Goal: Navigation & Orientation: Find specific page/section

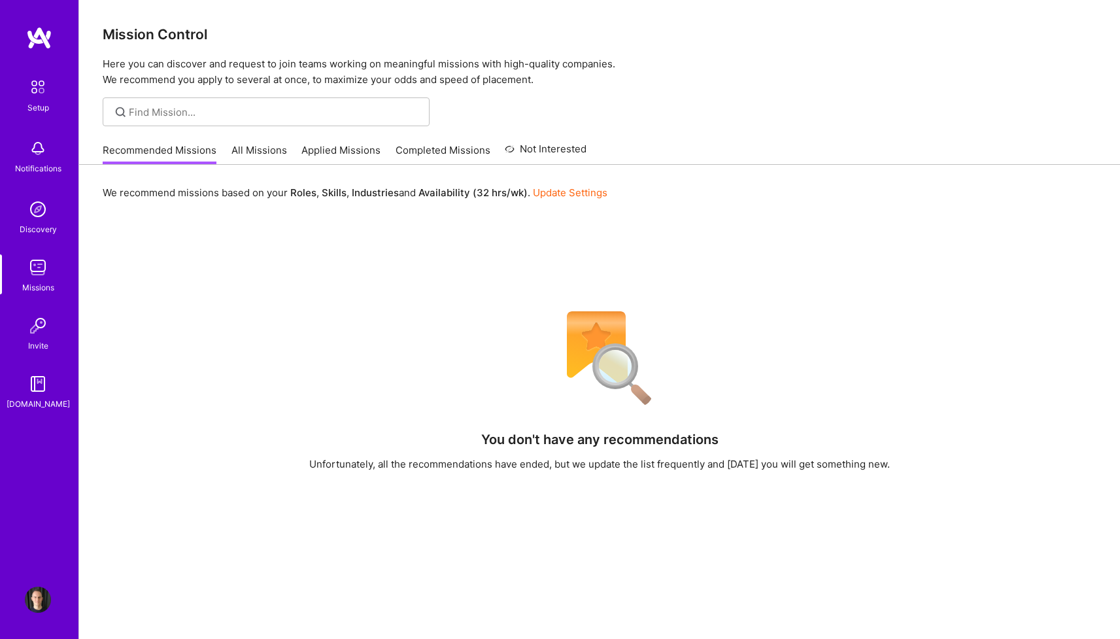
click at [27, 220] on img at bounding box center [38, 209] width 26 height 26
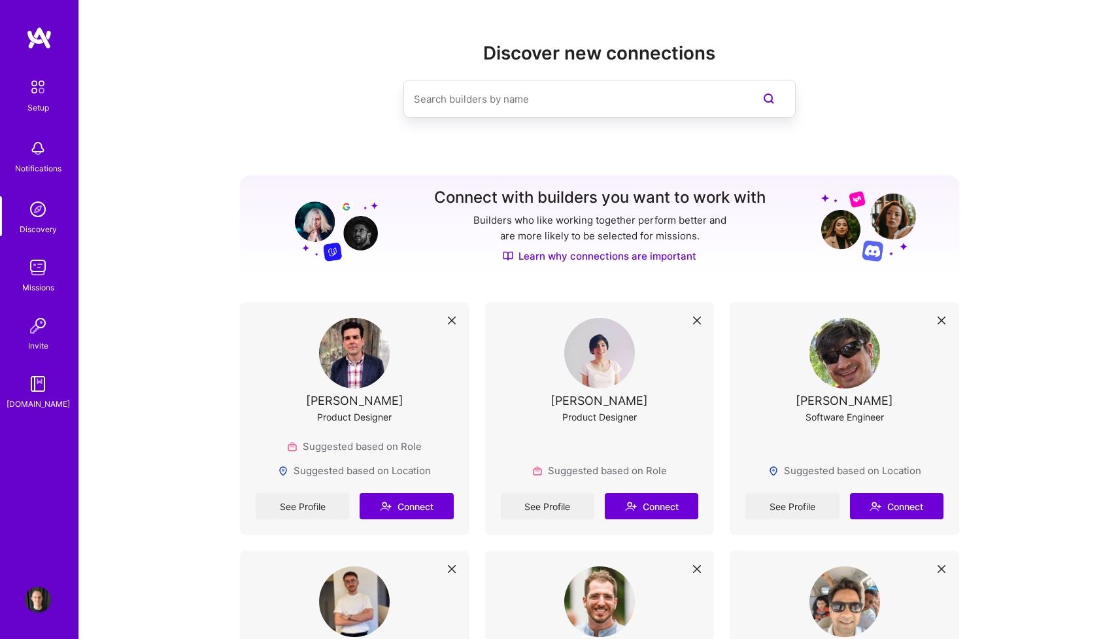
click at [41, 46] on img at bounding box center [39, 38] width 26 height 24
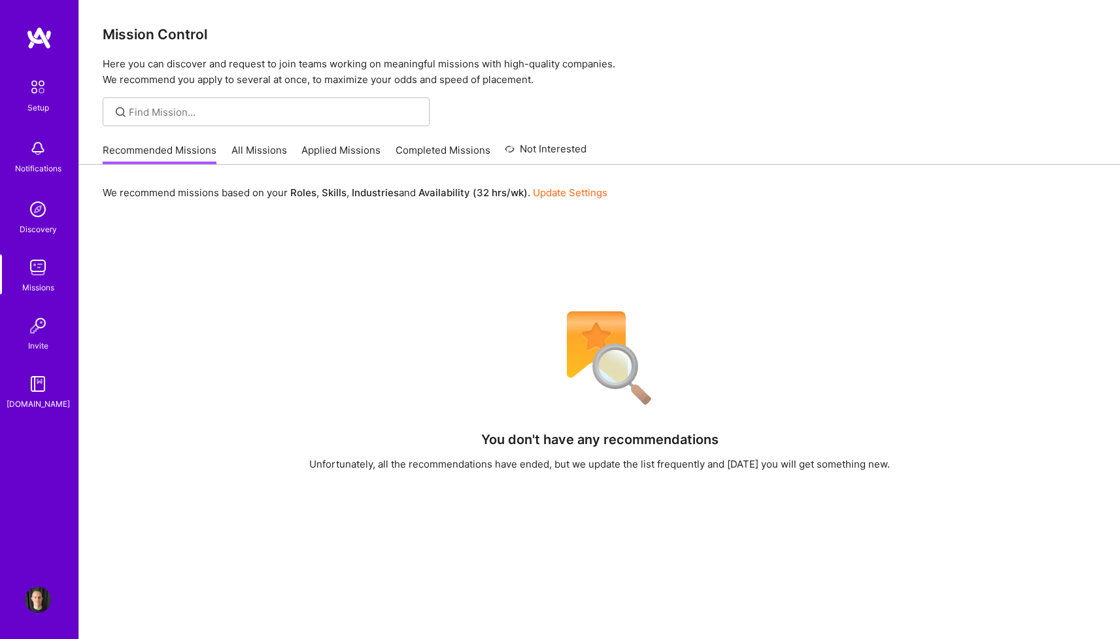
click at [258, 151] on link "All Missions" at bounding box center [260, 154] width 56 height 22
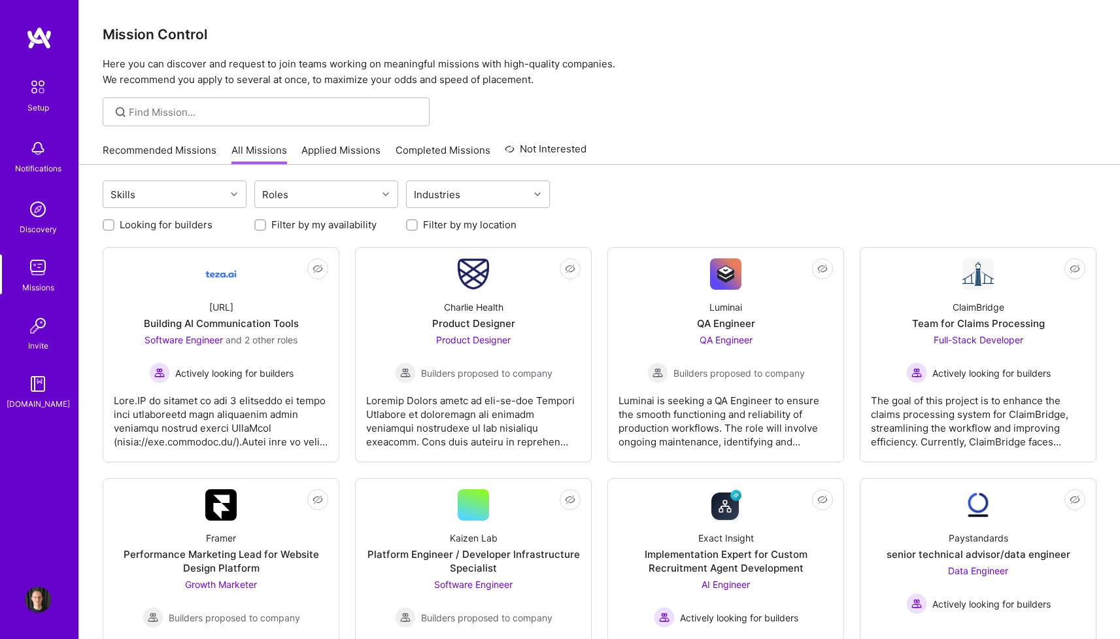
click at [195, 149] on link "Recommended Missions" at bounding box center [160, 154] width 114 height 22
